Goal: Check status: Check status

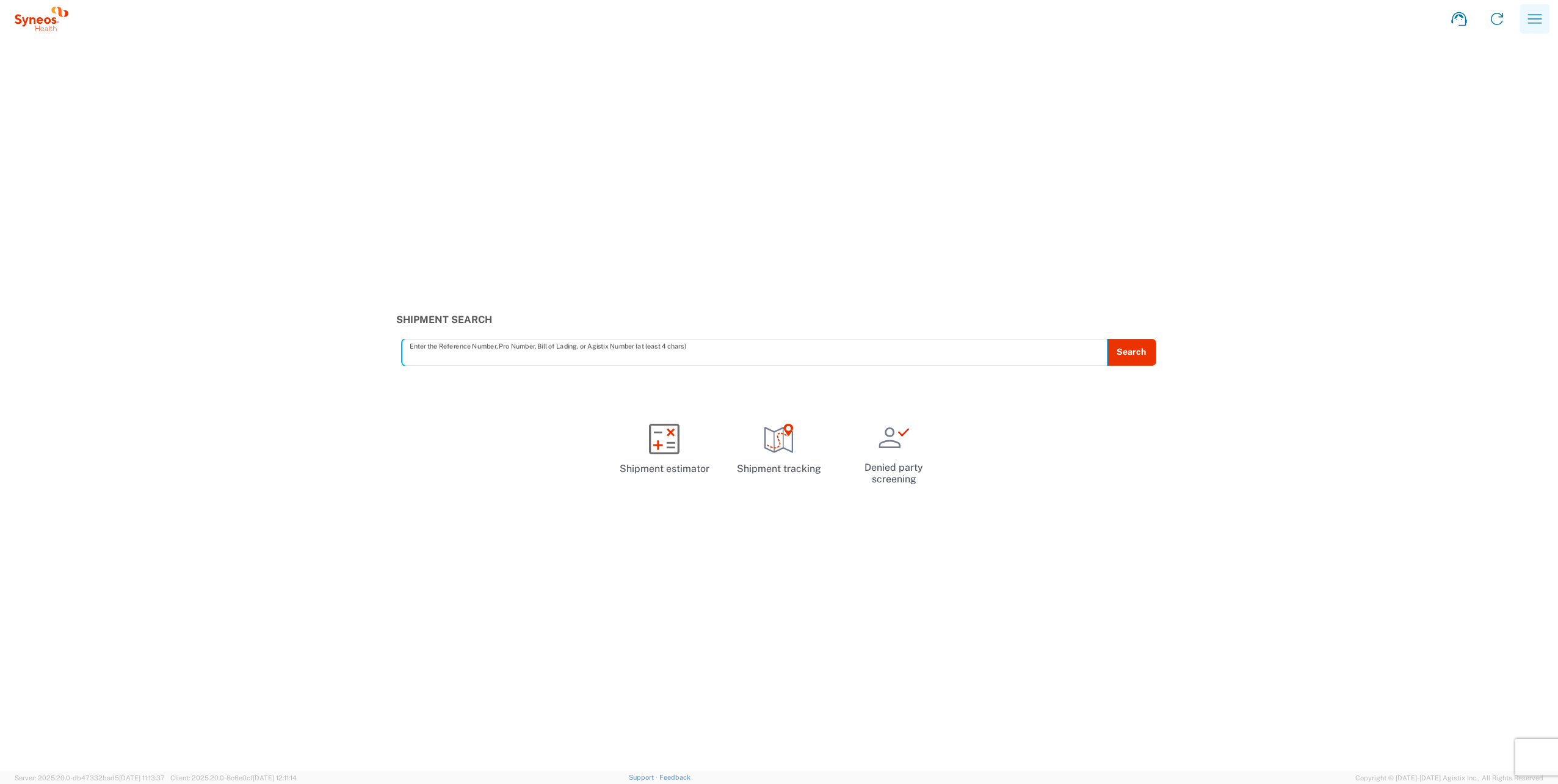
click at [1536, 21] on icon "button" at bounding box center [1535, 19] width 20 height 20
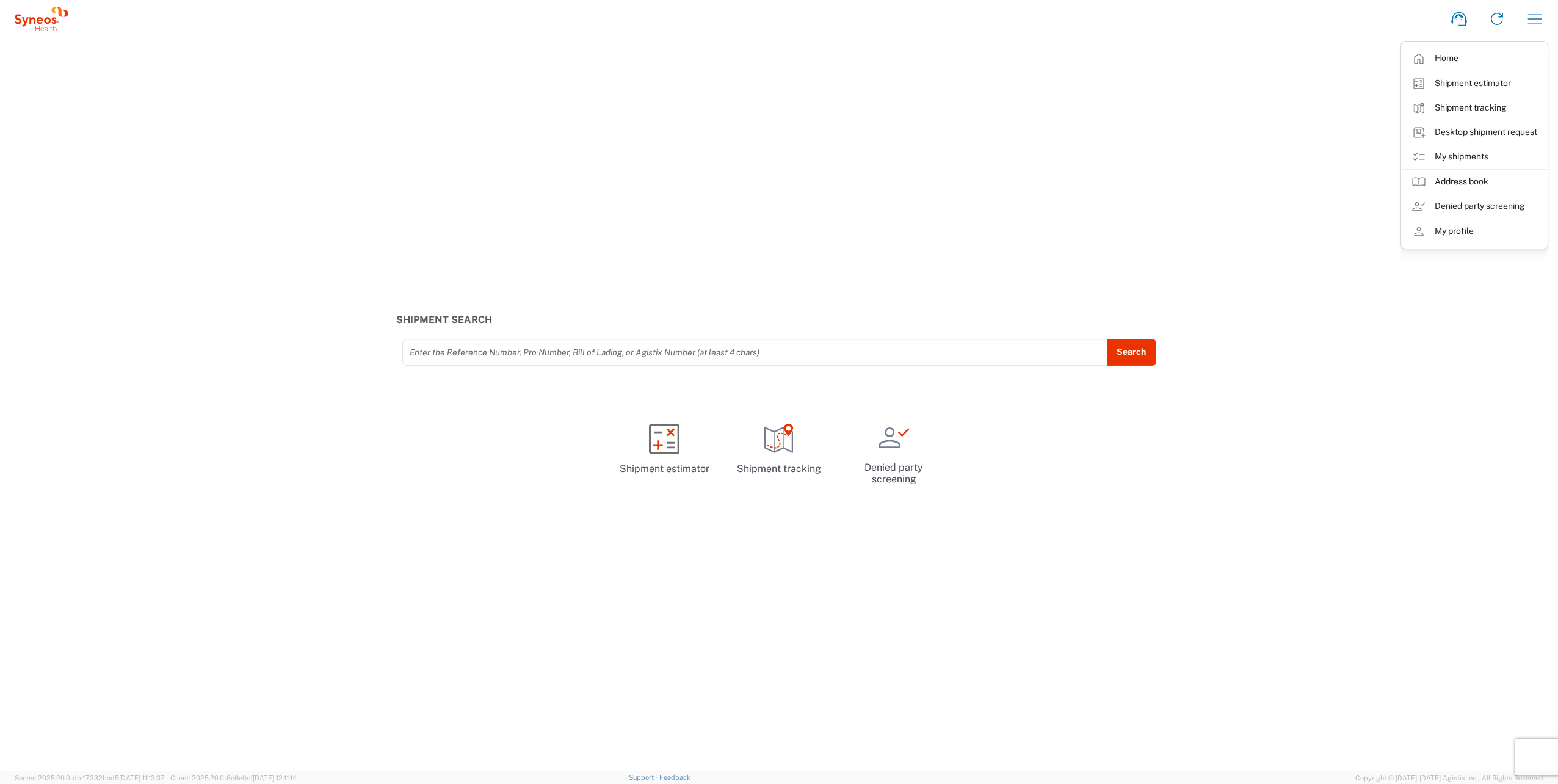
click at [1461, 154] on link "My shipments" at bounding box center [1474, 157] width 145 height 24
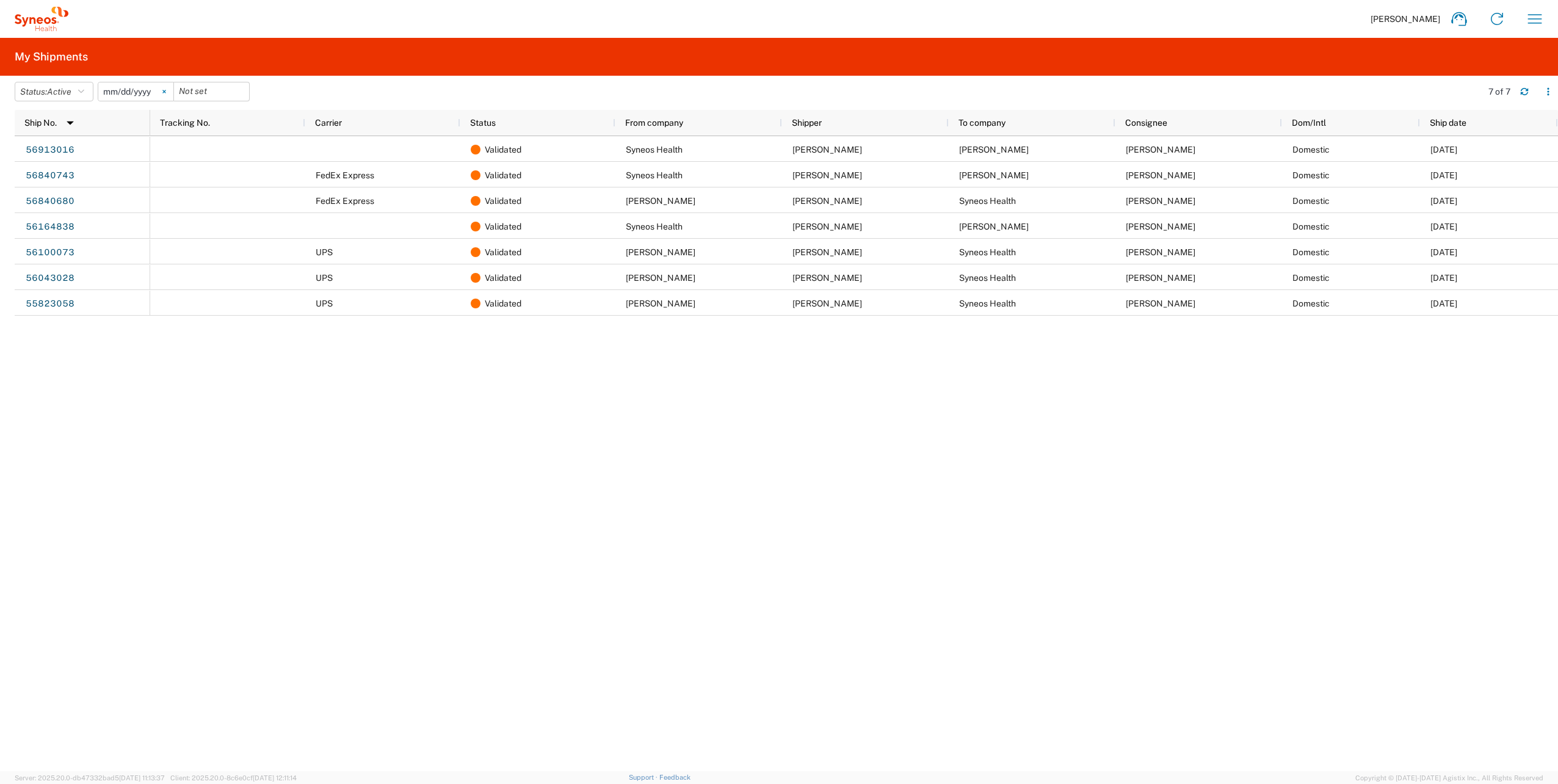
click at [166, 91] on icon at bounding box center [164, 91] width 4 height 4
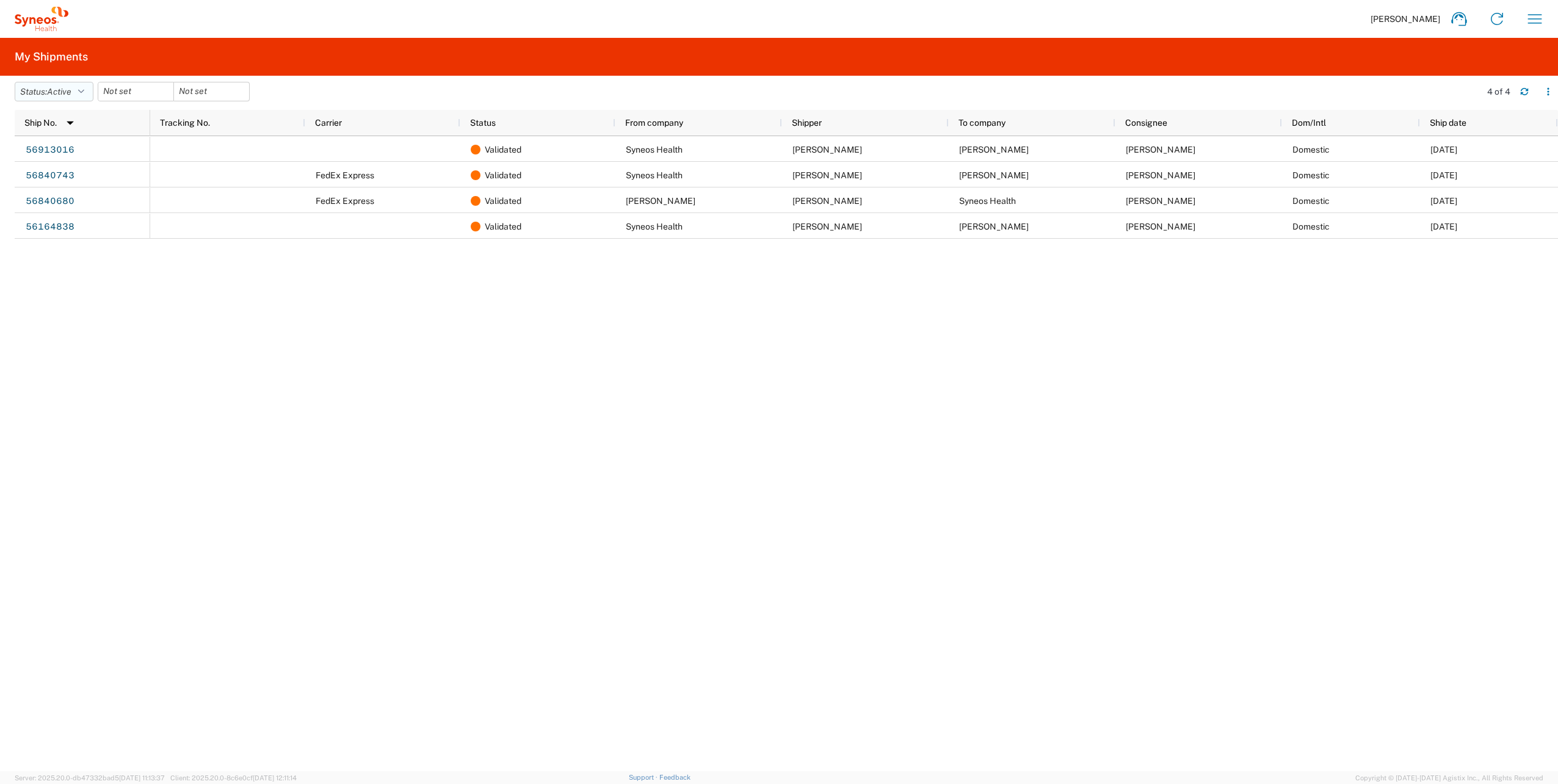
click at [84, 89] on icon "button" at bounding box center [81, 91] width 6 height 9
click at [51, 156] on span "All" at bounding box center [86, 156] width 142 height 19
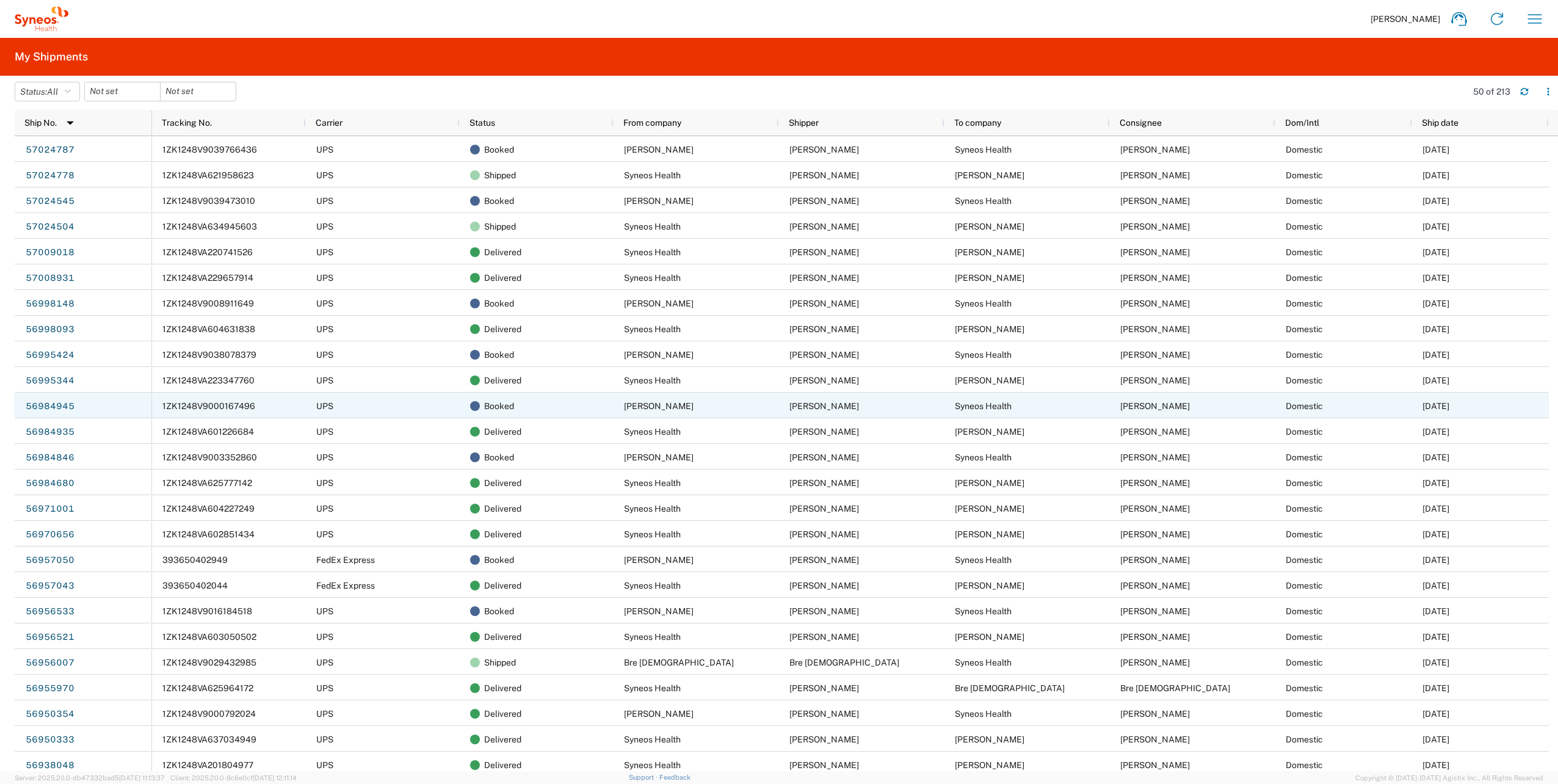
click at [241, 403] on span "1ZK1248V9000167496" at bounding box center [209, 406] width 93 height 10
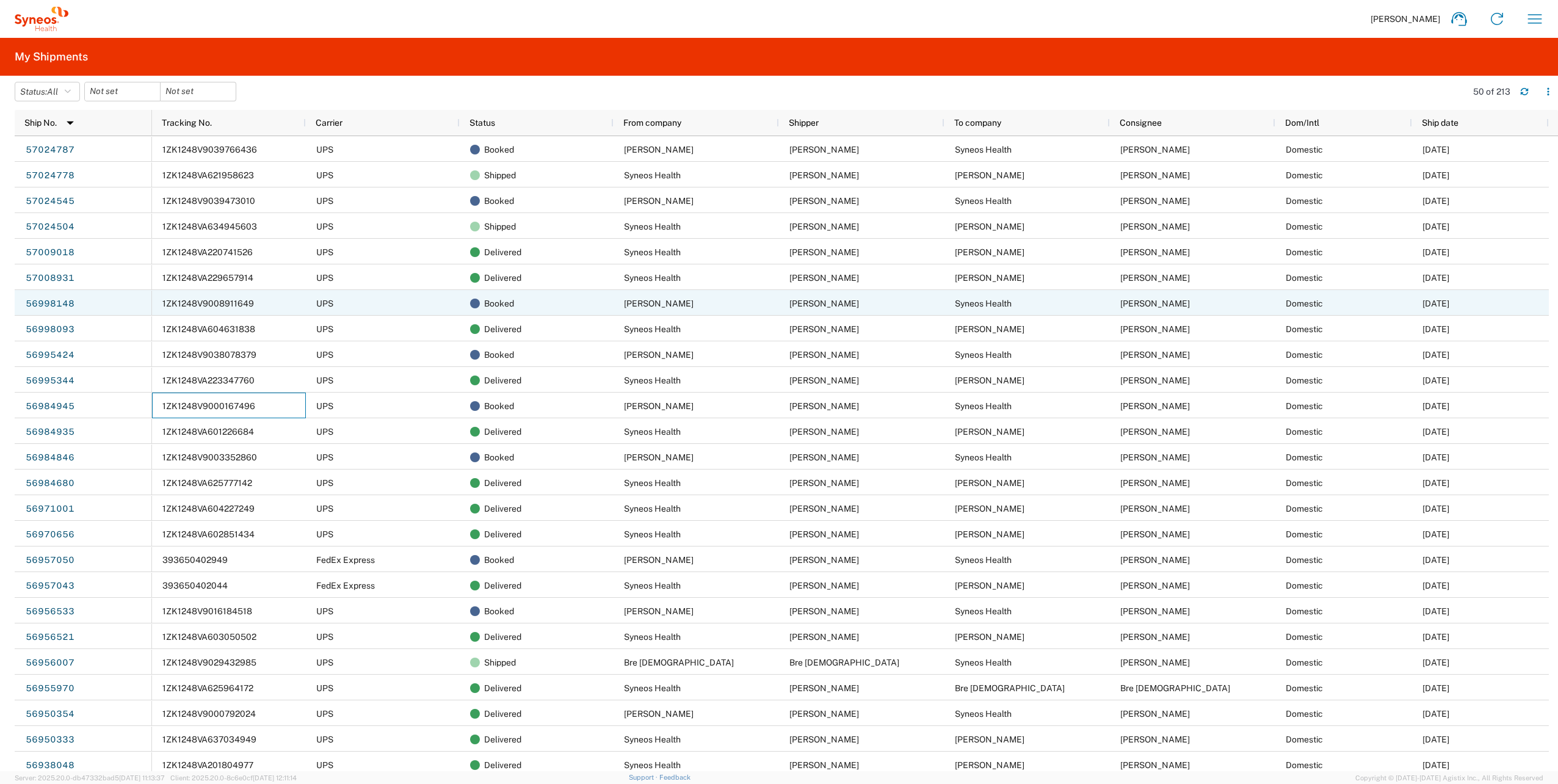
click at [239, 297] on div "1ZK1248V9008911649" at bounding box center [229, 303] width 154 height 26
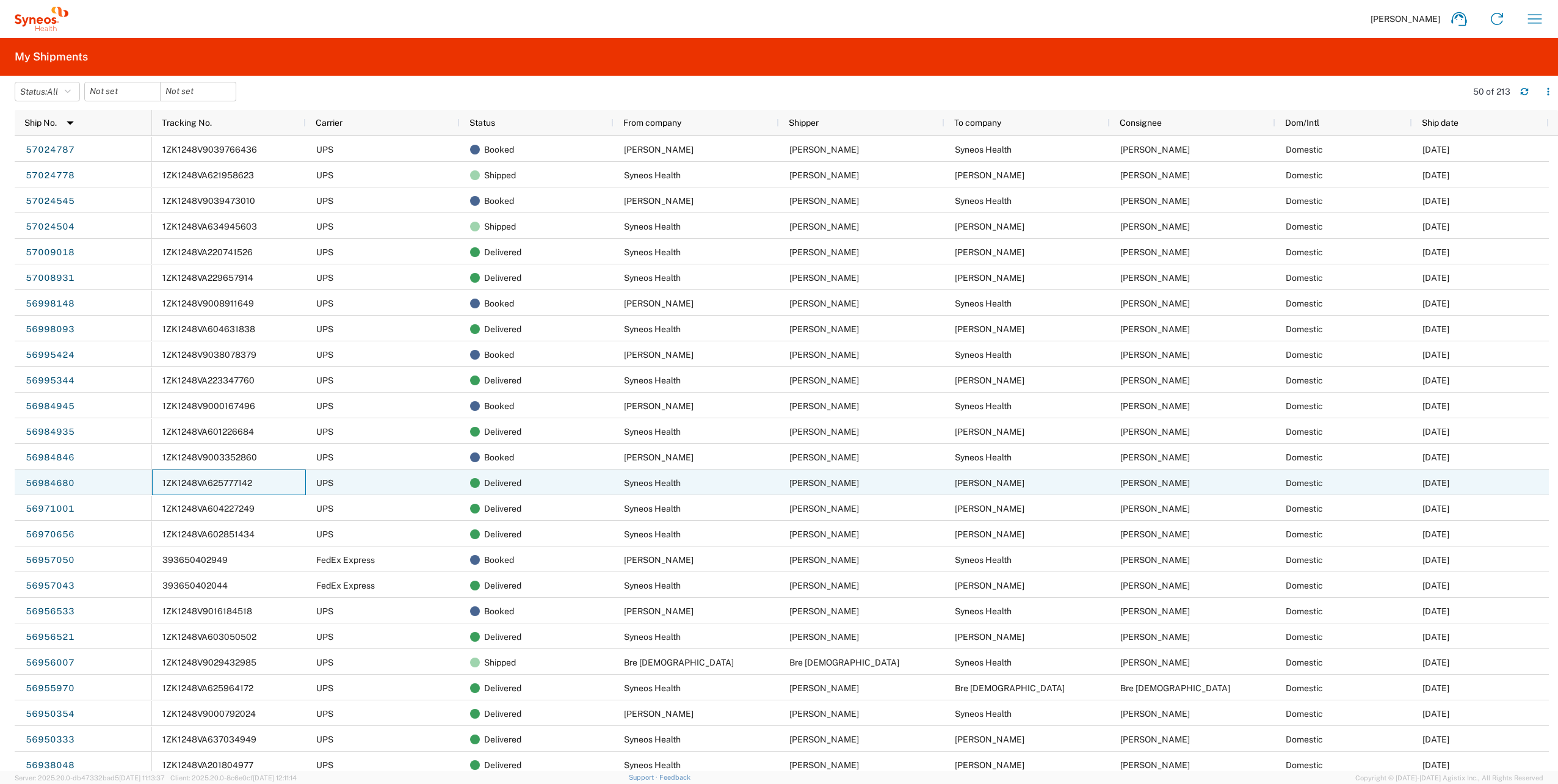
click at [236, 479] on span "1ZK1248VA625777142" at bounding box center [207, 483] width 89 height 10
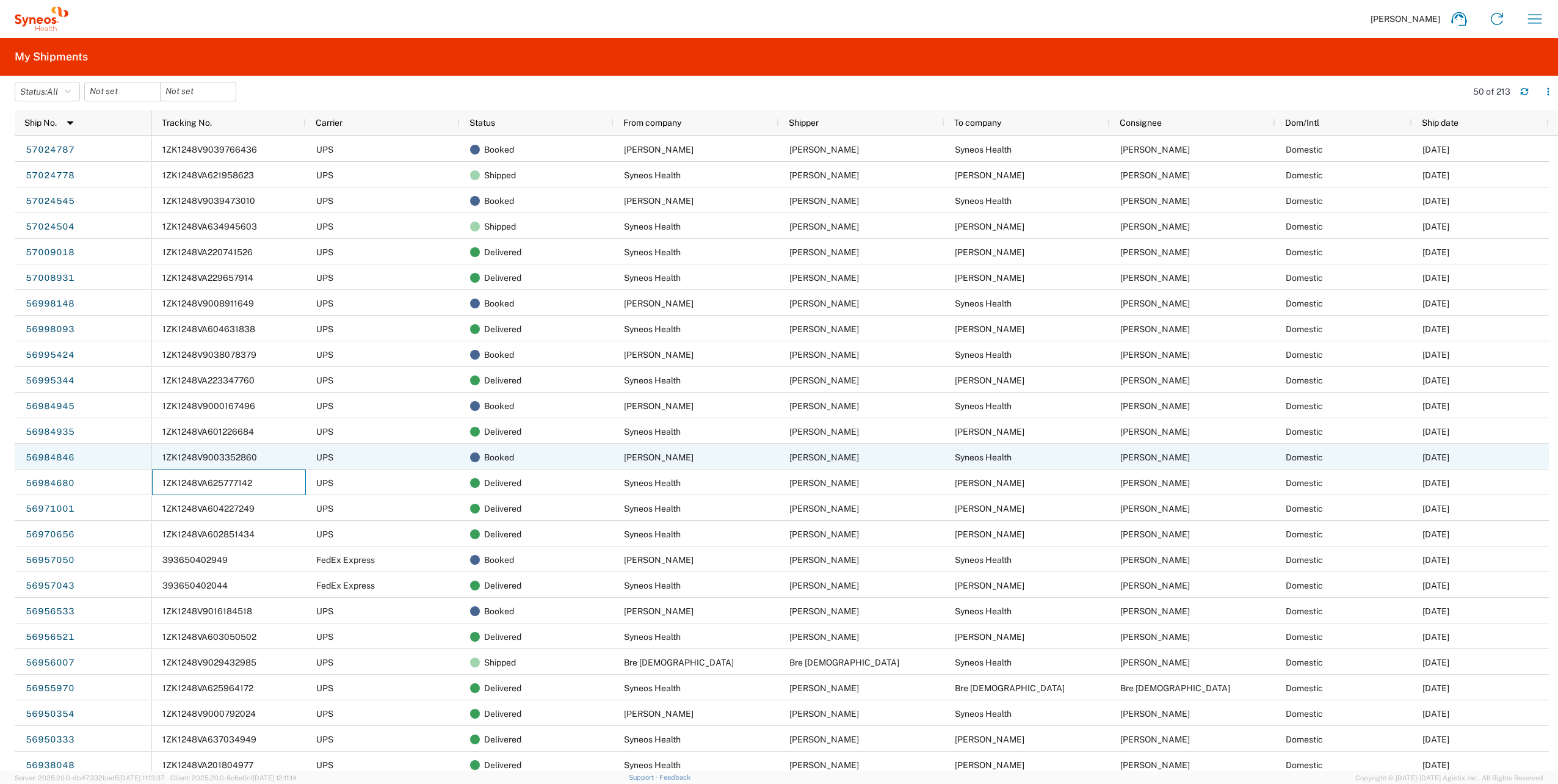
click at [244, 453] on span "1ZK1248V9003352860" at bounding box center [210, 457] width 95 height 10
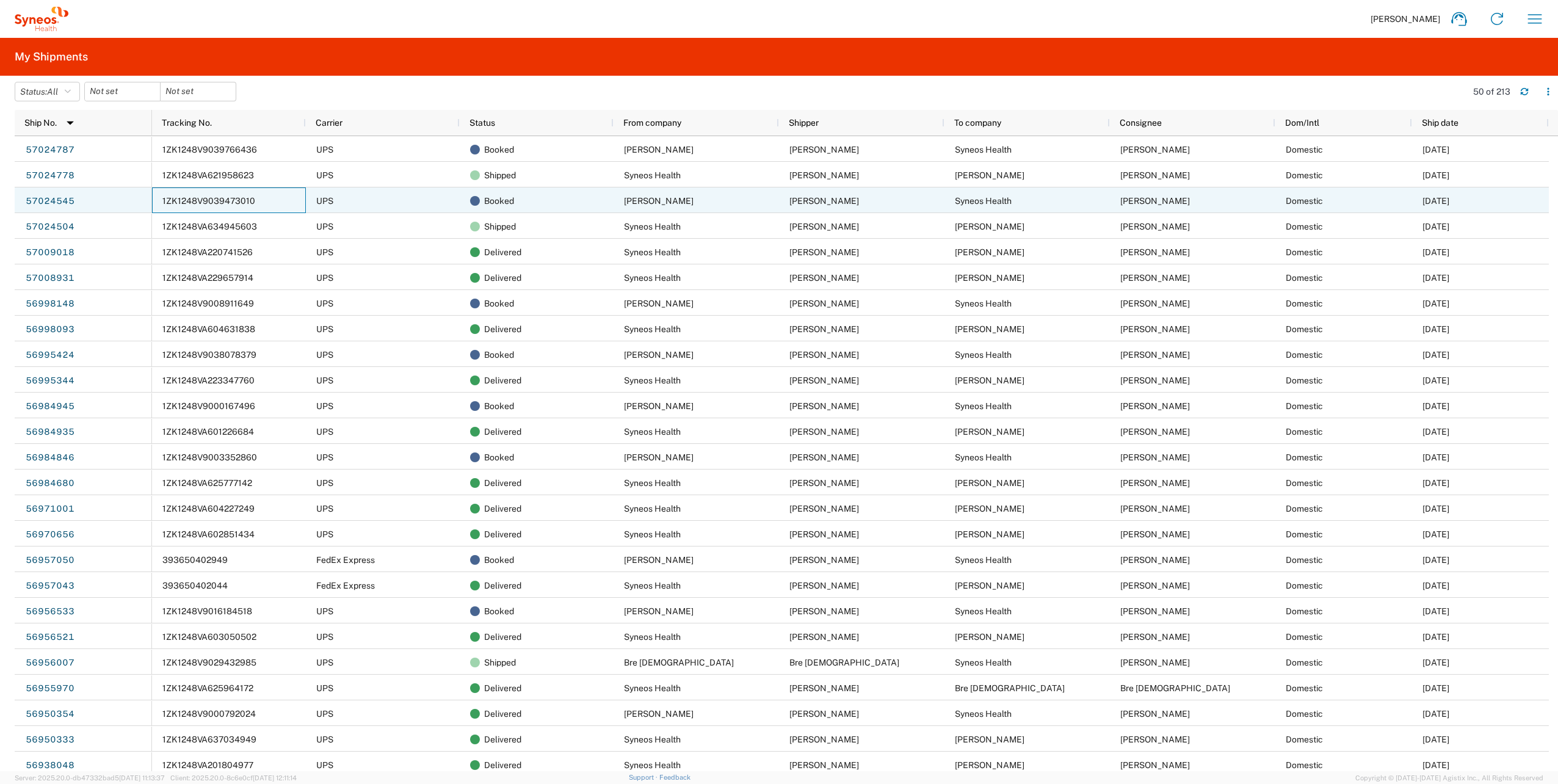
click at [214, 200] on span "1ZK1248V9039473010" at bounding box center [209, 201] width 93 height 10
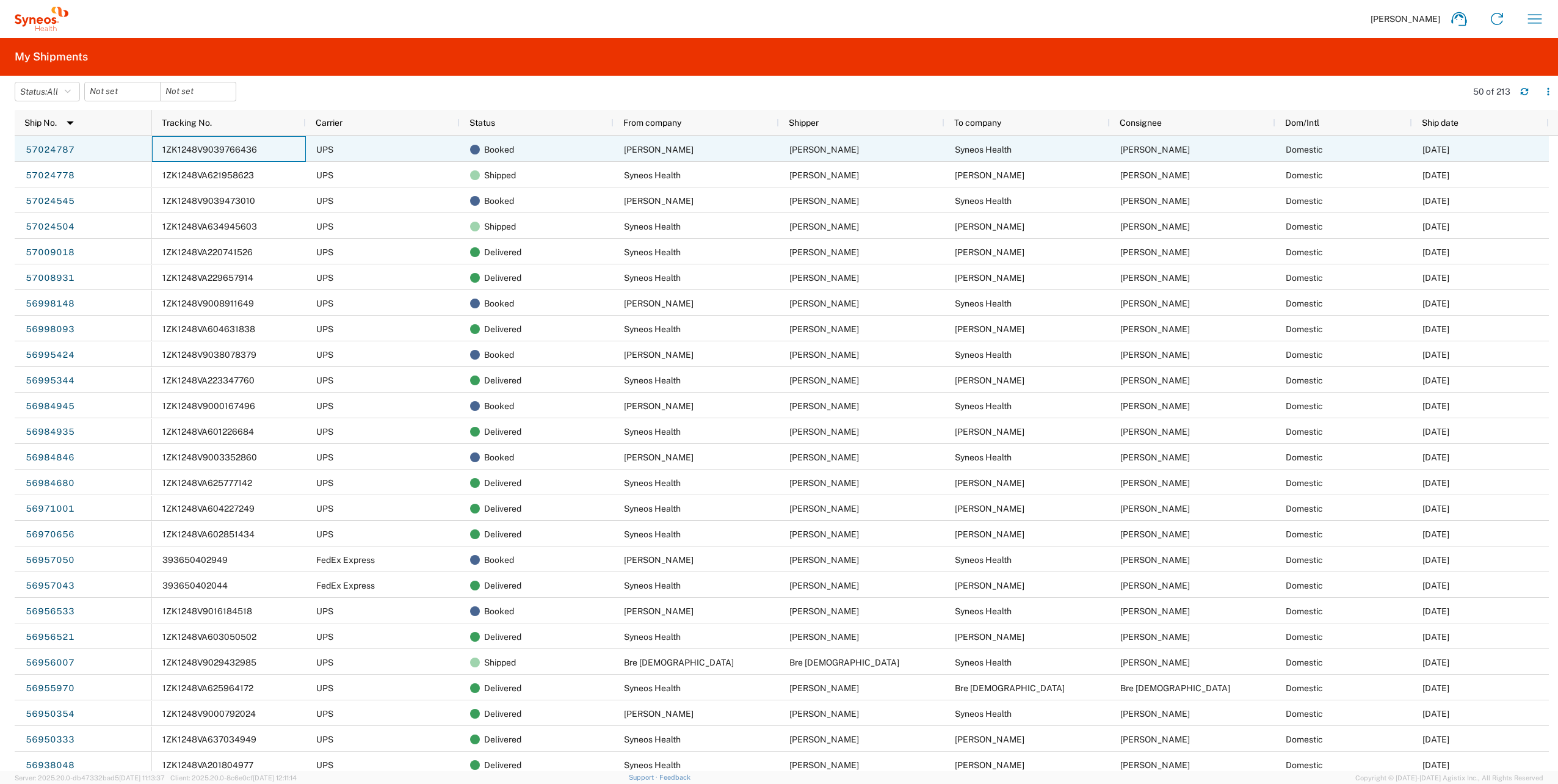
click at [249, 142] on div "1ZK1248V9039766436" at bounding box center [229, 149] width 154 height 26
